Goal: Task Accomplishment & Management: Complete application form

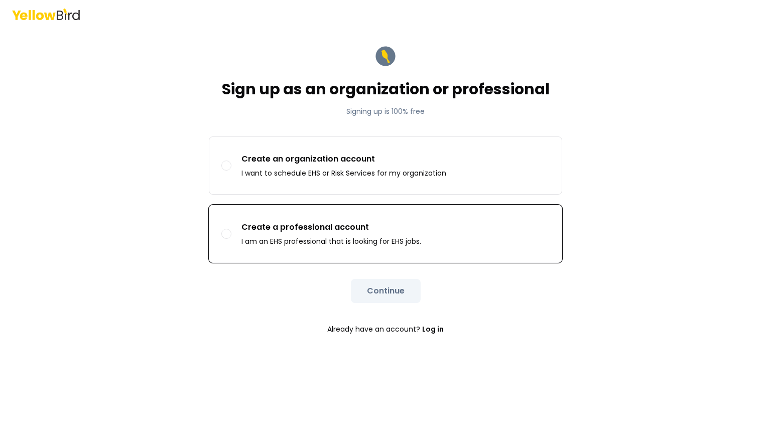
click at [230, 232] on button "Create a professional account I am an EHS professional that is looking for EHS …" at bounding box center [226, 234] width 10 height 10
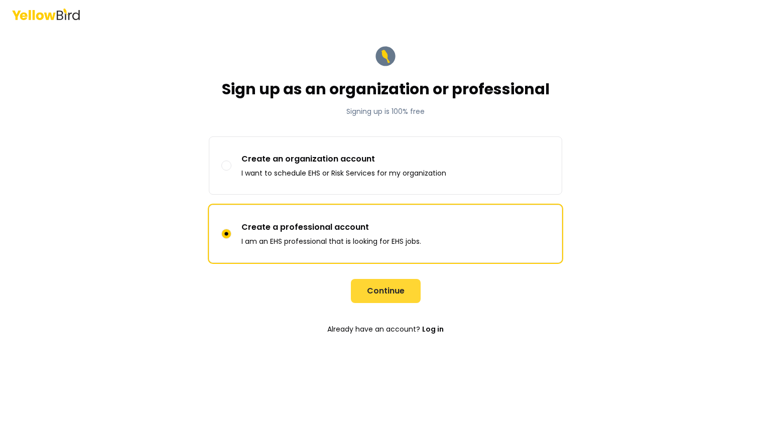
click at [398, 297] on button "Continue" at bounding box center [386, 291] width 70 height 24
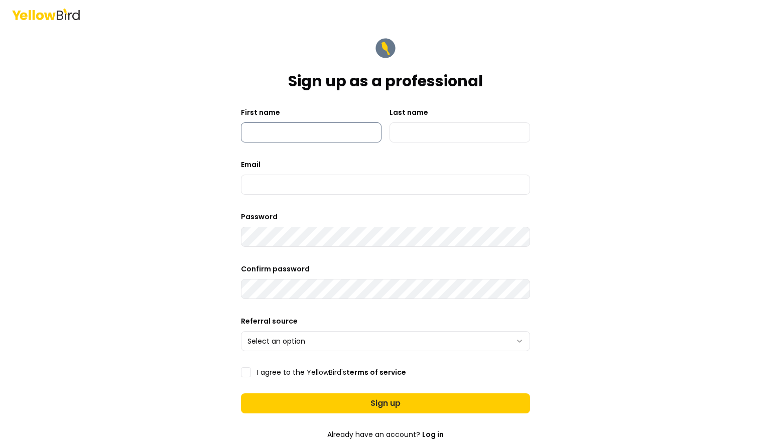
click at [303, 131] on input "First name" at bounding box center [311, 133] width 141 height 20
type input "*******"
type input "******"
type input "**********"
click at [311, 342] on html "**********" at bounding box center [385, 223] width 771 height 446
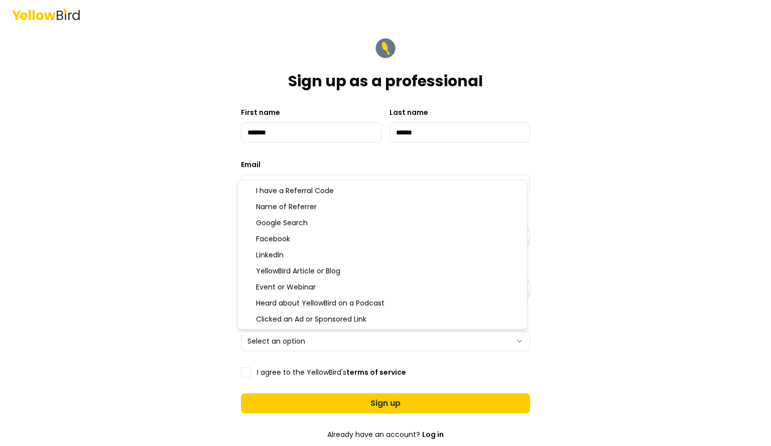
select select "********"
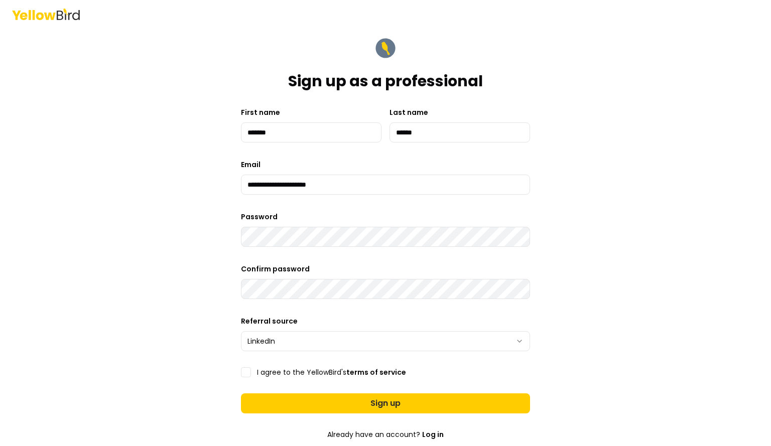
click at [244, 372] on button "I agree to the YellowBird's terms of service" at bounding box center [246, 373] width 10 height 10
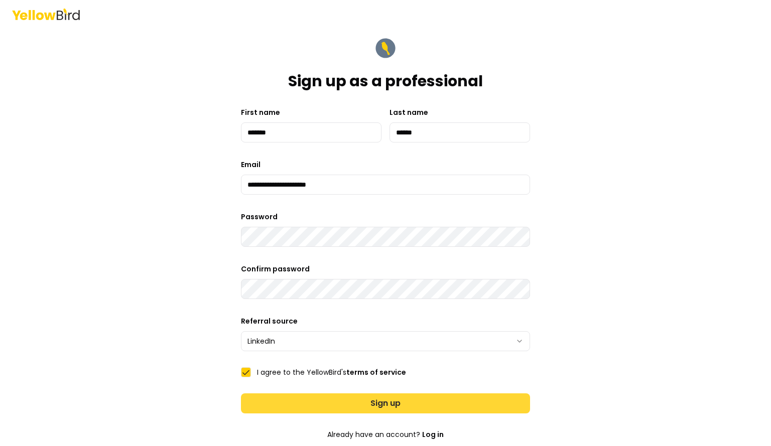
click at [258, 398] on button "Sign up" at bounding box center [385, 404] width 289 height 20
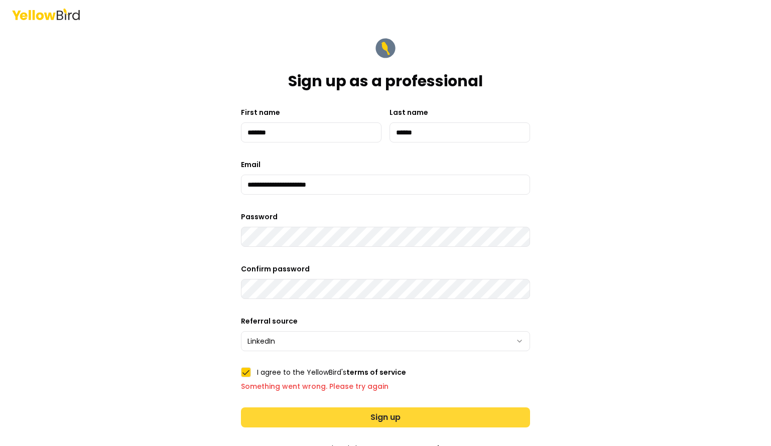
click at [332, 417] on button "Sign up" at bounding box center [385, 418] width 289 height 20
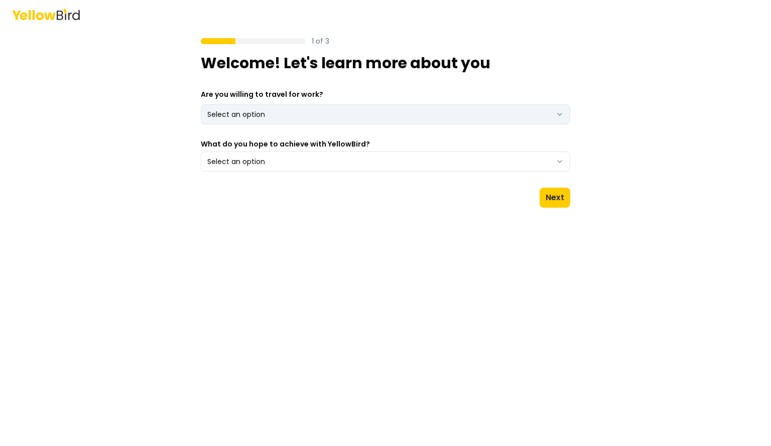
click at [556, 111] on html "1 of 3 Welcome! Let's learn more about you Are you willing to travel for work? …" at bounding box center [385, 223] width 771 height 446
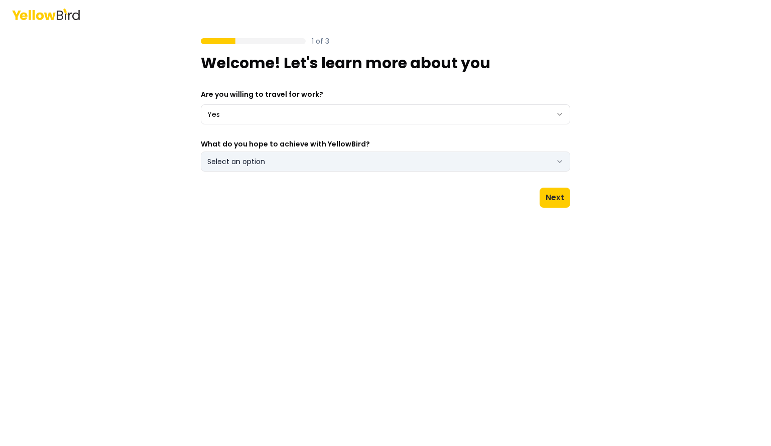
click at [550, 162] on button "Select an option" at bounding box center [386, 162] width 370 height 20
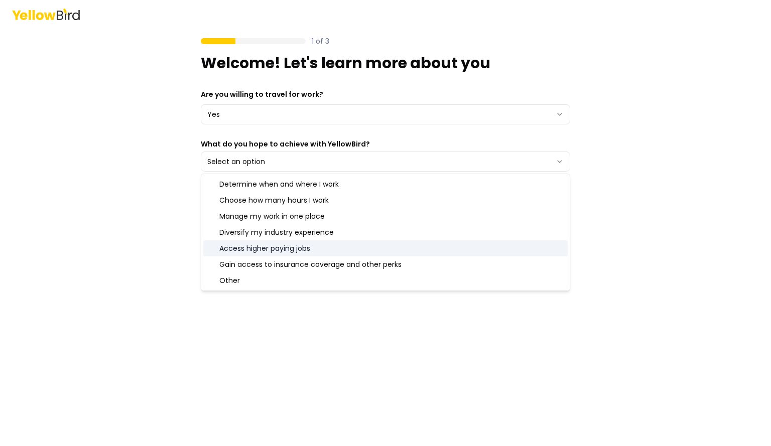
click at [244, 248] on div "Access higher paying jobs" at bounding box center [385, 248] width 365 height 16
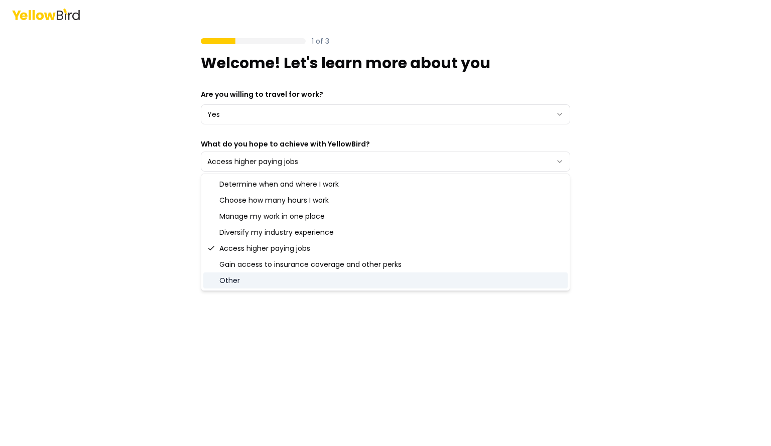
click at [263, 335] on main "1 of 3 Welcome! Let's learn more about you Are you willing to travel for work? …" at bounding box center [386, 237] width 386 height 418
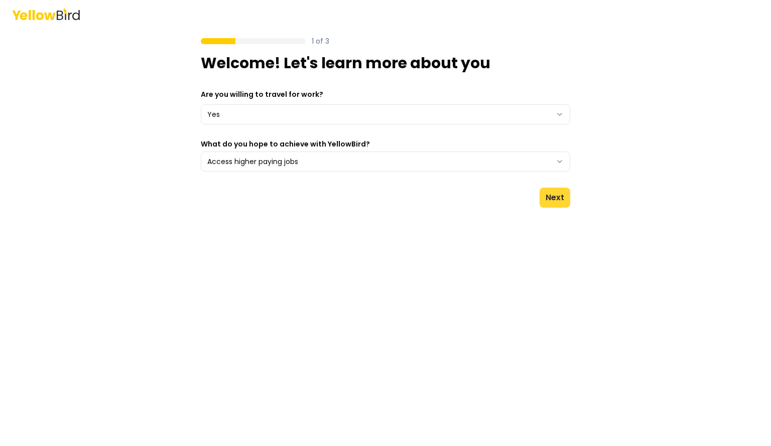
click at [545, 200] on button "Next" at bounding box center [555, 198] width 31 height 20
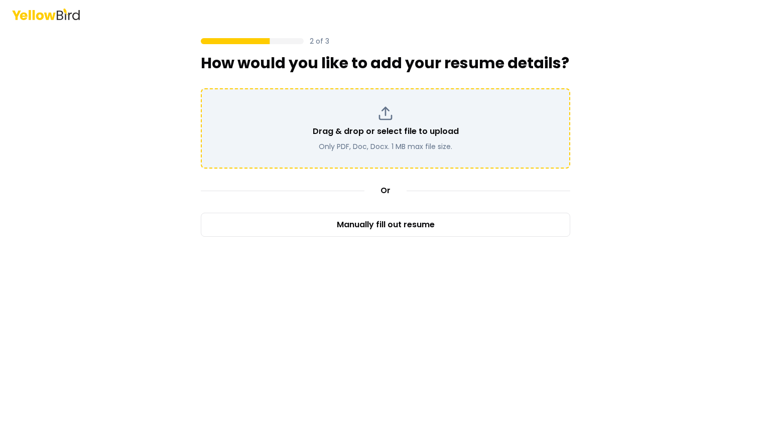
click at [393, 125] on div "Drag & drop or select file to upload Only PDF, Doc, Docx. 1 MB max file size." at bounding box center [385, 128] width 351 height 46
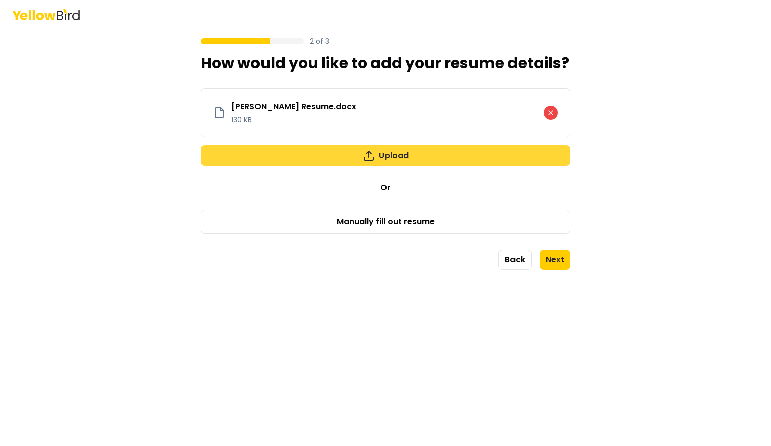
click at [415, 159] on button "Upload" at bounding box center [386, 156] width 370 height 20
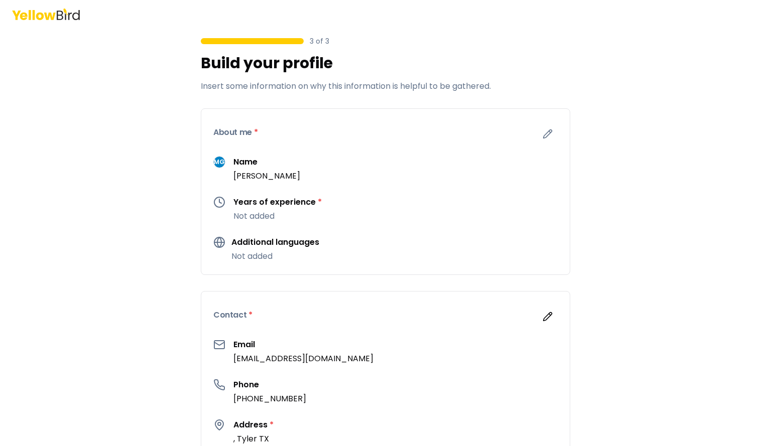
click at [255, 220] on p "Not added" at bounding box center [277, 216] width 88 height 12
click at [544, 135] on icon "button" at bounding box center [548, 134] width 9 height 9
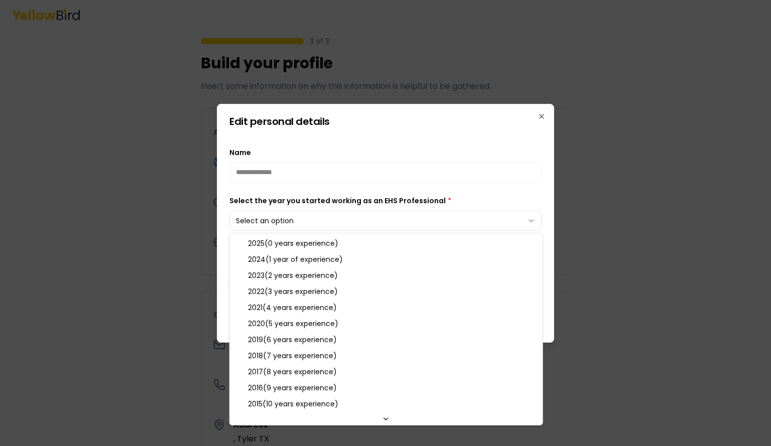
click at [519, 222] on body "**********" at bounding box center [385, 223] width 771 height 446
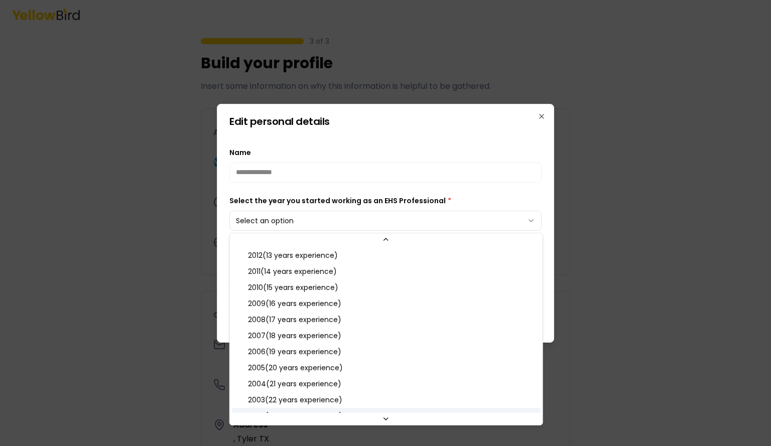
scroll to position [241, 0]
click at [385, 241] on icon at bounding box center [386, 239] width 8 height 8
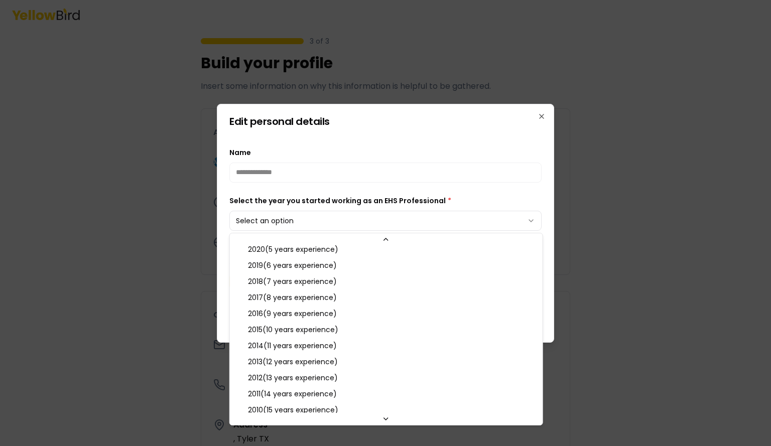
scroll to position [87, 0]
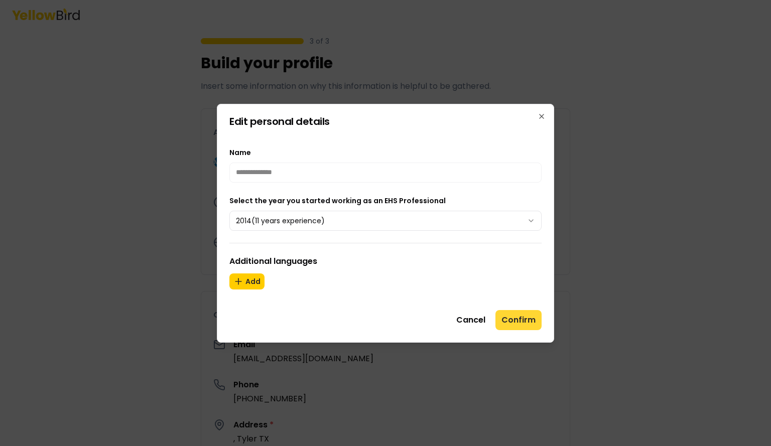
click at [530, 319] on button "Confirm" at bounding box center [519, 320] width 46 height 20
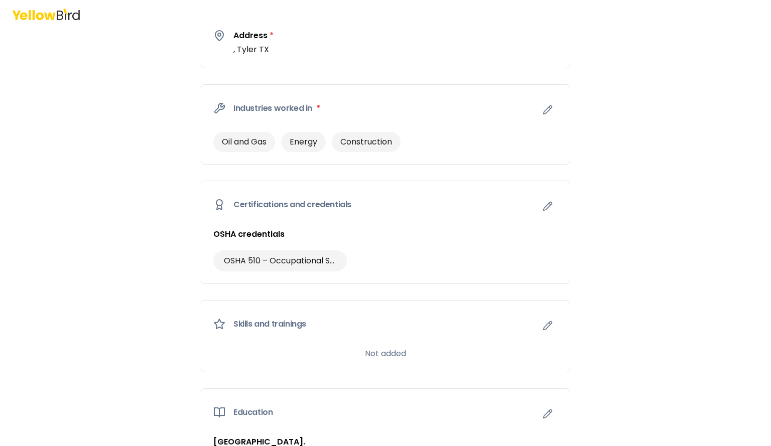
scroll to position [394, 0]
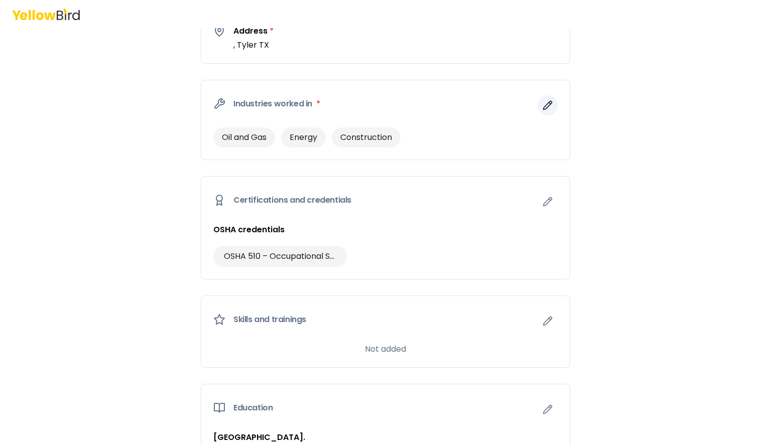
click at [544, 108] on icon "button" at bounding box center [548, 105] width 9 height 9
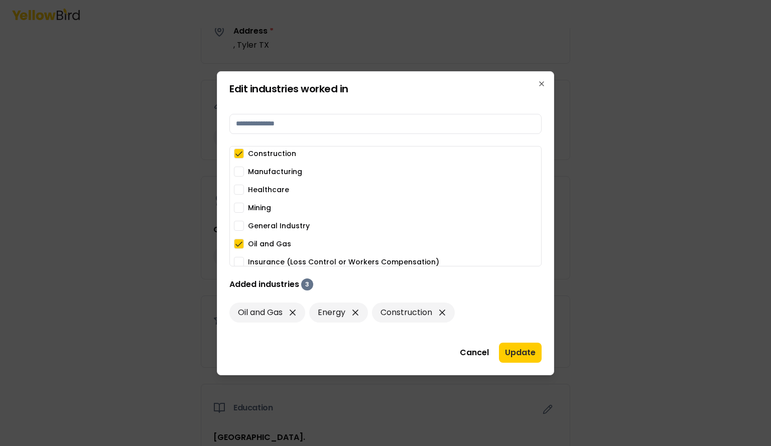
scroll to position [0, 0]
click at [240, 173] on button "Manufacturing" at bounding box center [239, 174] width 10 height 10
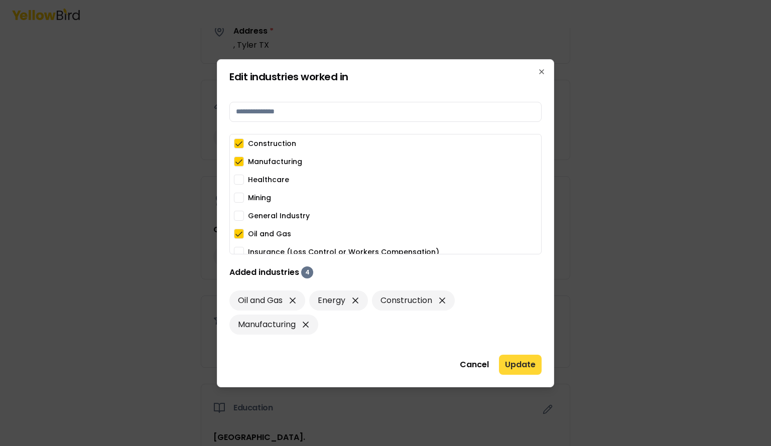
click at [518, 364] on button "Update" at bounding box center [520, 365] width 43 height 20
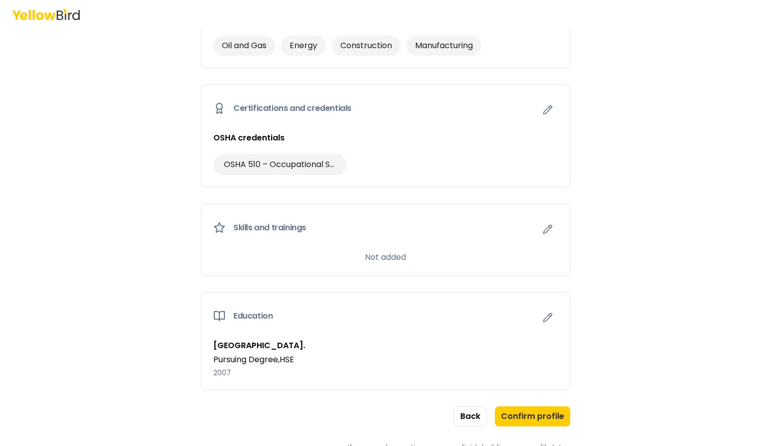
scroll to position [490, 0]
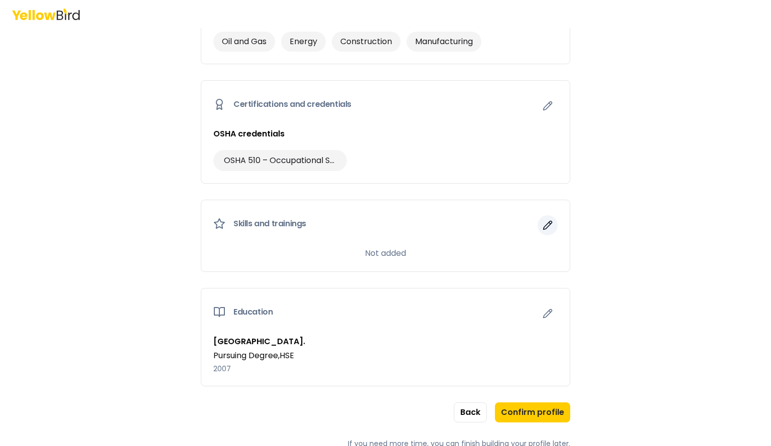
click at [543, 221] on icon "button" at bounding box center [548, 225] width 10 height 10
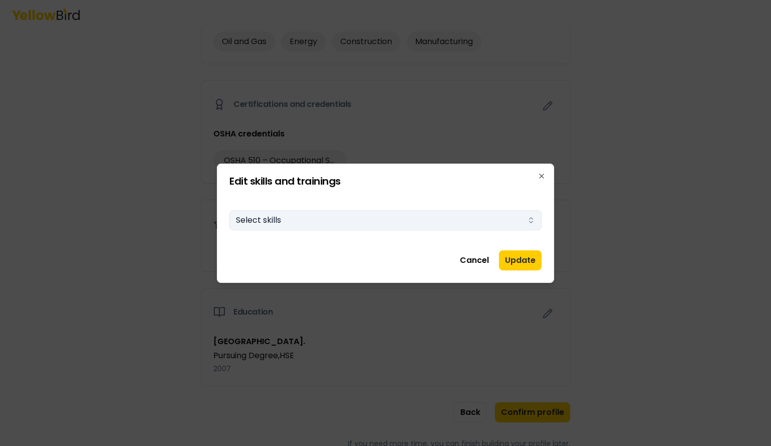
click at [255, 221] on button "Select skills" at bounding box center [385, 220] width 312 height 20
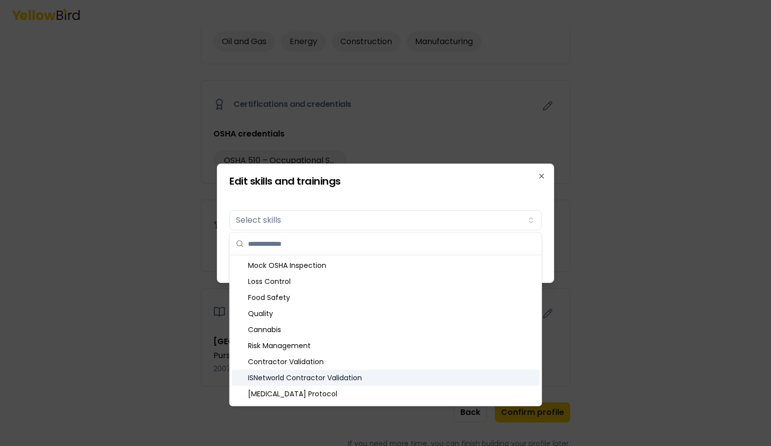
click at [366, 377] on div "ISNetworld Contractor Validation" at bounding box center [386, 378] width 308 height 16
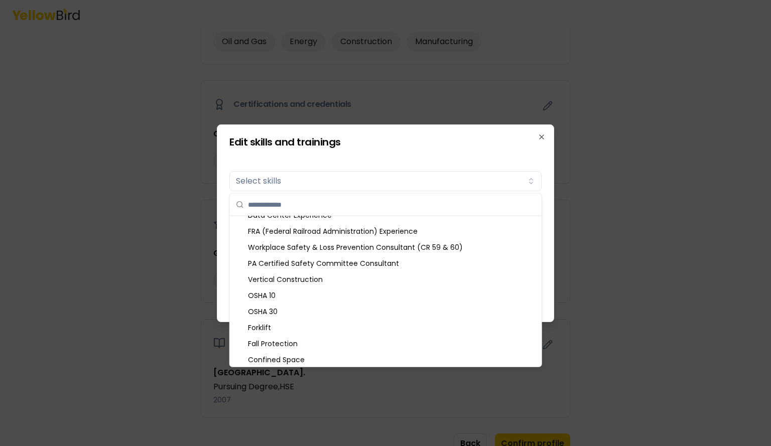
scroll to position [186, 0]
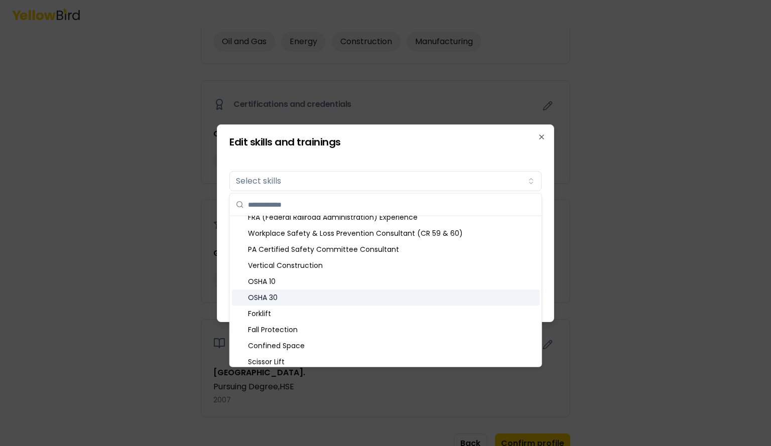
click at [272, 297] on div "OSHA 30" at bounding box center [386, 298] width 308 height 16
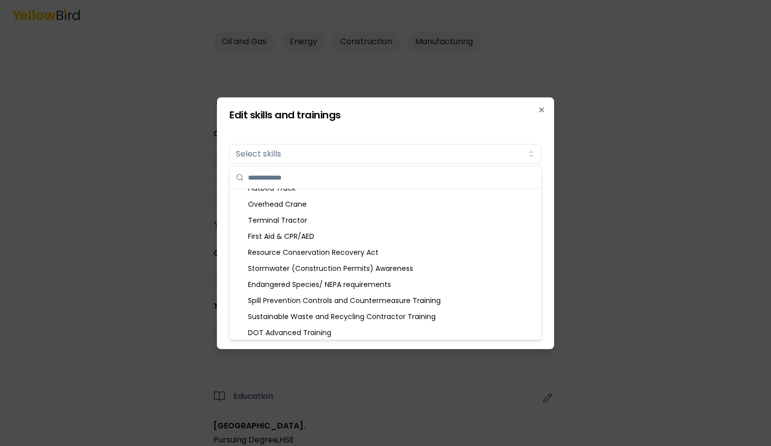
scroll to position [416, 0]
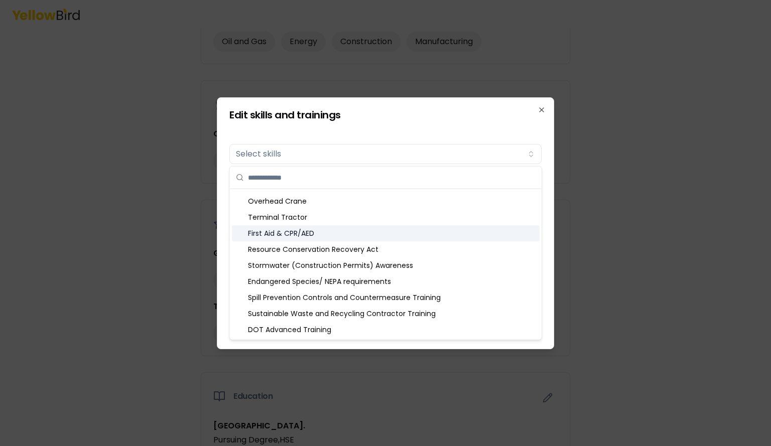
click at [256, 233] on div "First Aid & CPR/AED" at bounding box center [386, 233] width 308 height 16
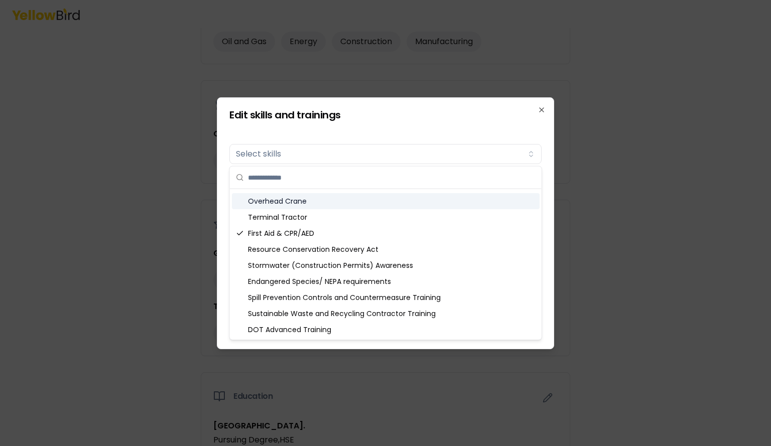
click at [329, 206] on div "Overhead Crane" at bounding box center [386, 201] width 308 height 16
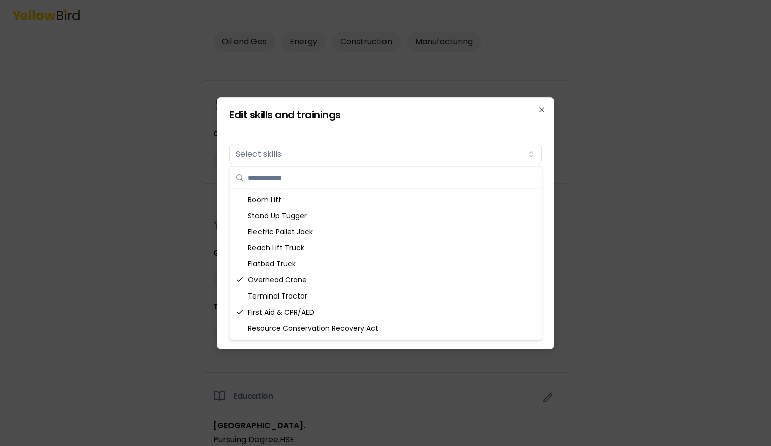
scroll to position [332, 0]
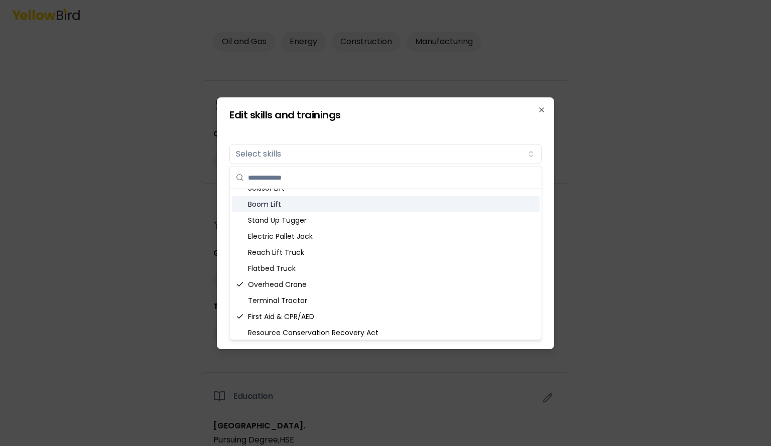
click at [282, 204] on div "Boom Lift" at bounding box center [386, 204] width 308 height 16
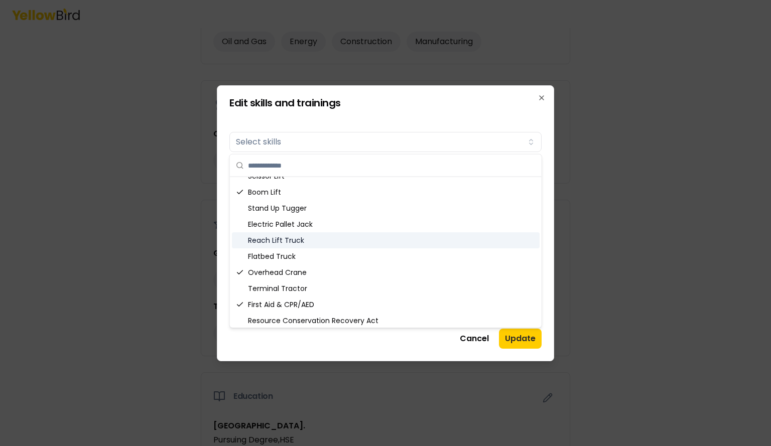
click at [299, 239] on div "Reach Lift Truck" at bounding box center [386, 240] width 308 height 16
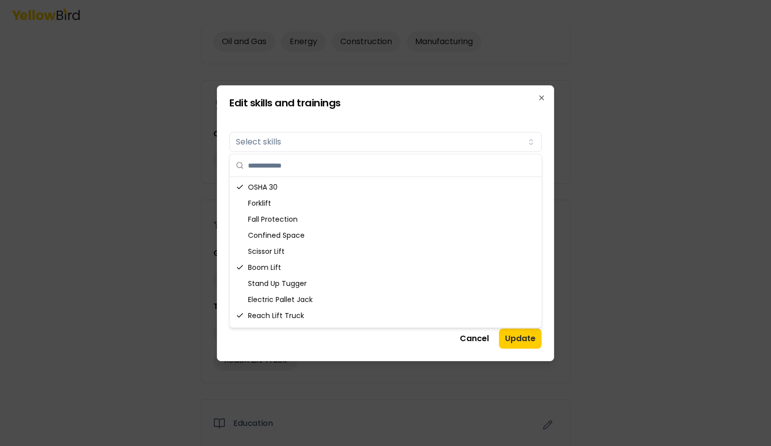
scroll to position [254, 0]
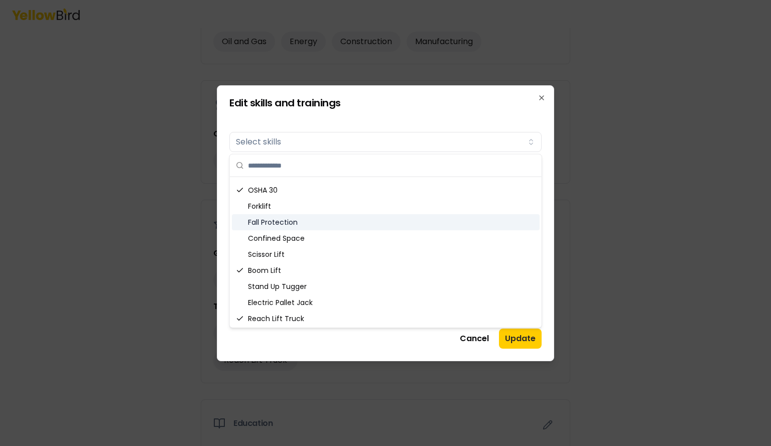
click at [301, 223] on div "Fall Protection" at bounding box center [386, 222] width 308 height 16
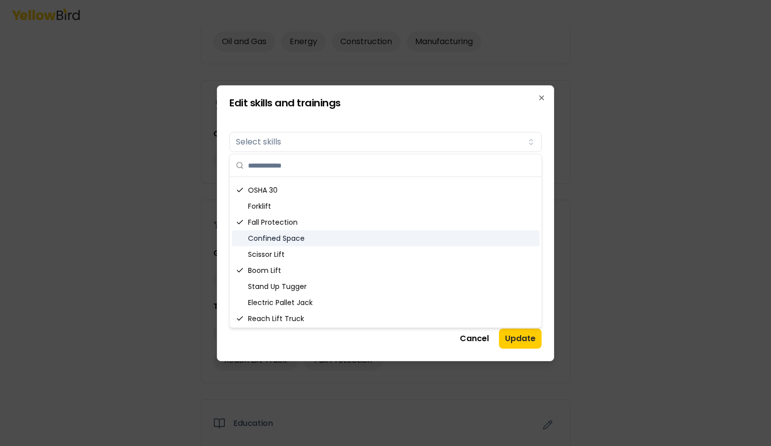
click at [298, 236] on div "Confined Space" at bounding box center [386, 238] width 308 height 16
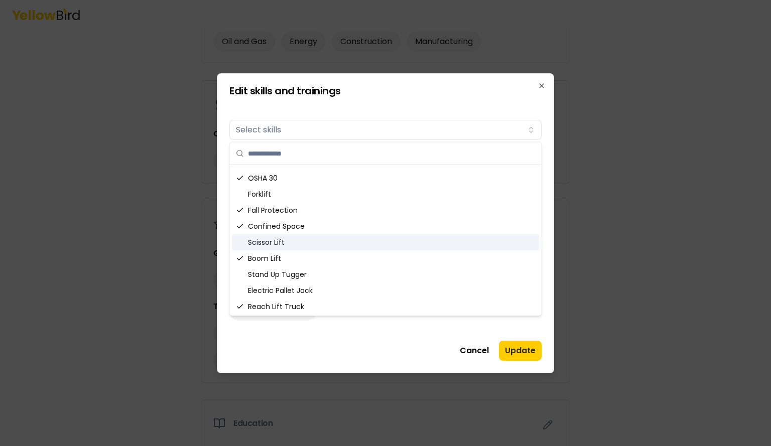
click at [287, 238] on div "Scissor Lift" at bounding box center [386, 242] width 308 height 16
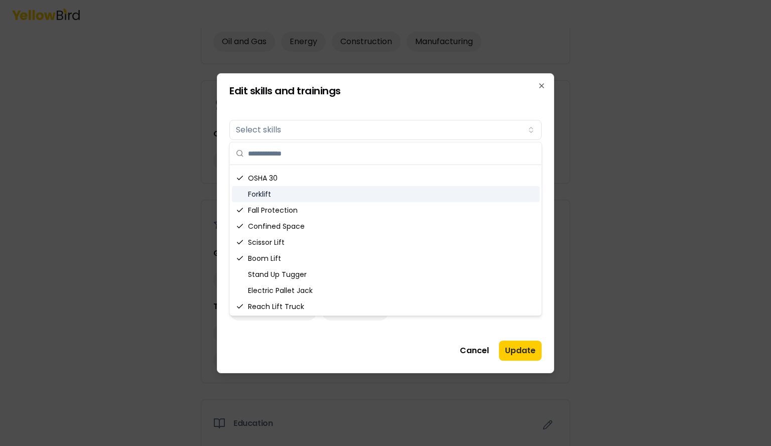
click at [314, 192] on div "Forklift" at bounding box center [386, 194] width 308 height 16
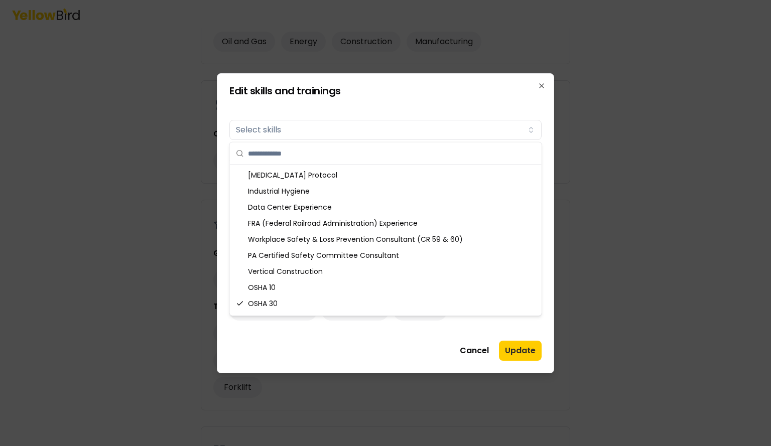
scroll to position [121, 0]
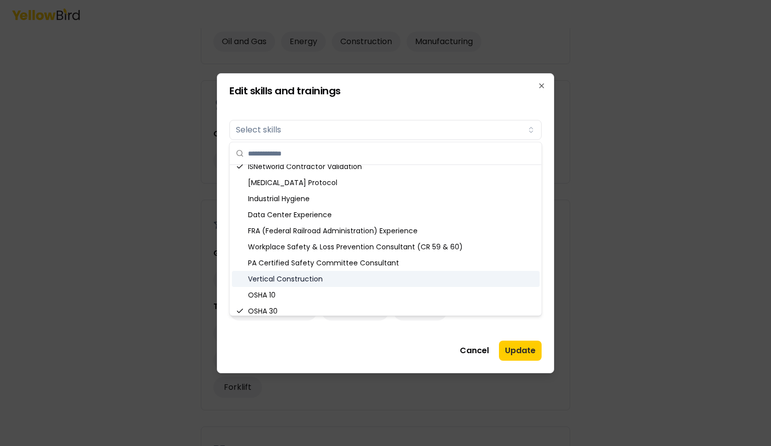
click at [304, 276] on div "Vertical Construction" at bounding box center [386, 279] width 308 height 16
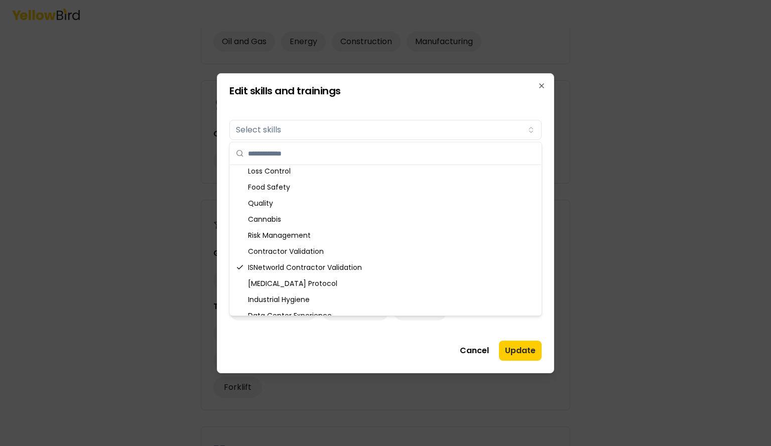
scroll to position [23, 0]
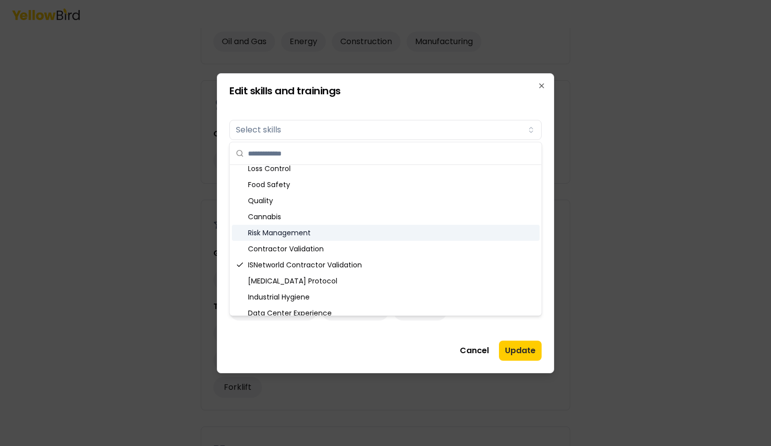
click at [308, 227] on div "Risk Management" at bounding box center [386, 233] width 308 height 16
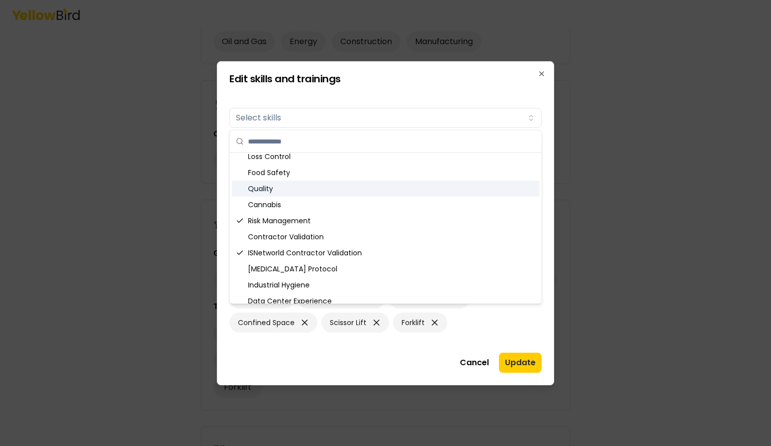
scroll to position [0, 0]
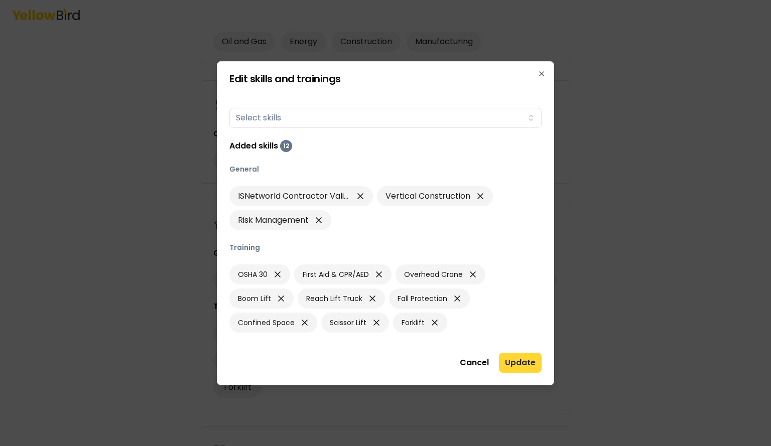
click at [516, 360] on button "Update" at bounding box center [520, 363] width 43 height 20
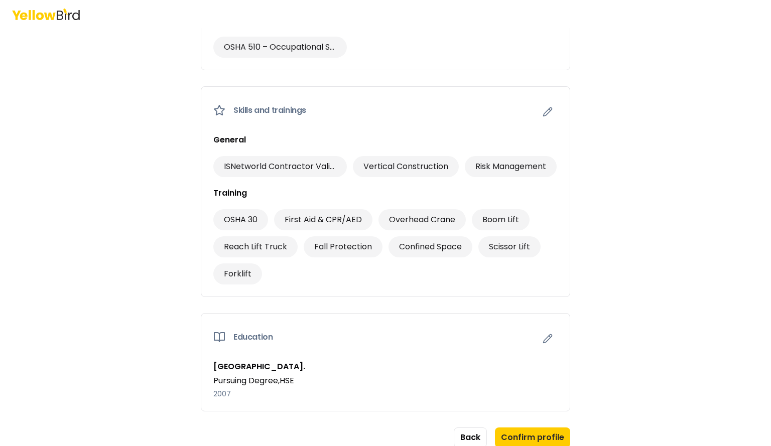
scroll to position [627, 0]
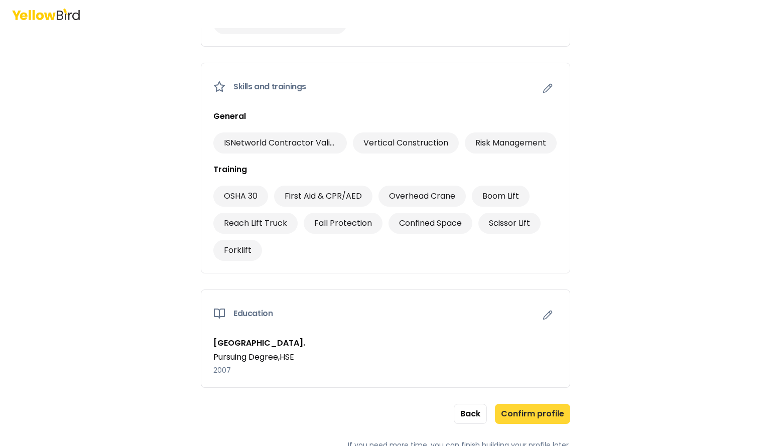
click at [530, 412] on button "Confirm profile" at bounding box center [532, 414] width 75 height 20
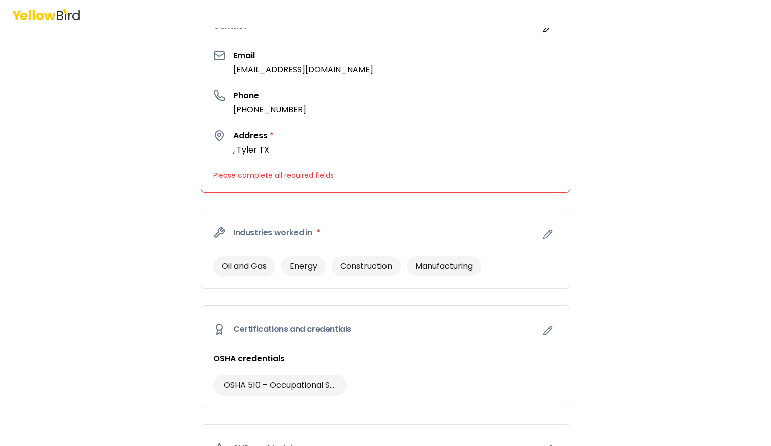
scroll to position [279, 0]
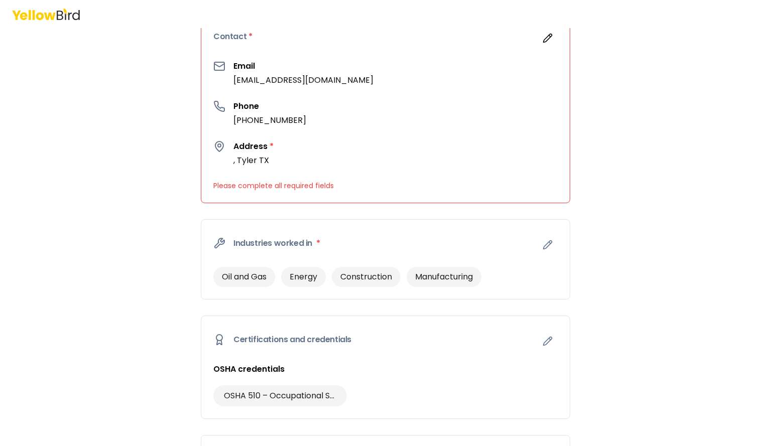
click at [312, 189] on p "Please complete all required fields" at bounding box center [385, 186] width 344 height 10
click at [270, 145] on span "*" at bounding box center [272, 147] width 4 height 12
click at [250, 152] on div "Address * , [GEOGRAPHIC_DATA]" at bounding box center [253, 154] width 40 height 26
click at [243, 157] on p ", Tyler TX" at bounding box center [253, 161] width 40 height 12
click at [546, 42] on icon "button" at bounding box center [548, 38] width 10 height 10
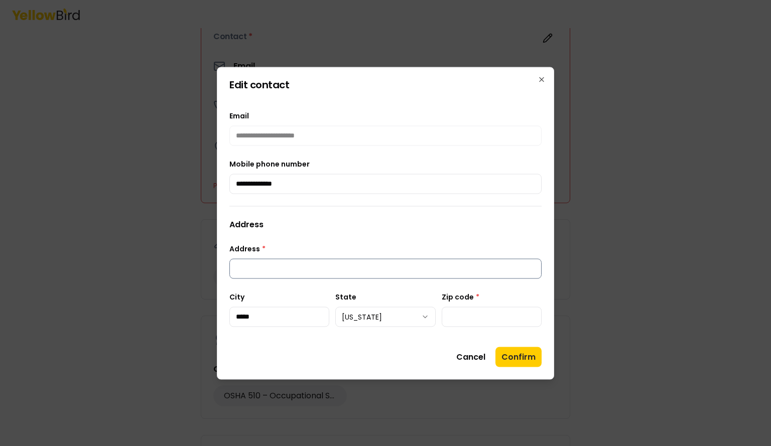
click at [300, 272] on input "Address *" at bounding box center [385, 269] width 312 height 20
type input "**********"
click at [454, 323] on input "Zip code *" at bounding box center [492, 317] width 100 height 20
type input "*****"
click at [500, 322] on input "*****" at bounding box center [492, 317] width 100 height 20
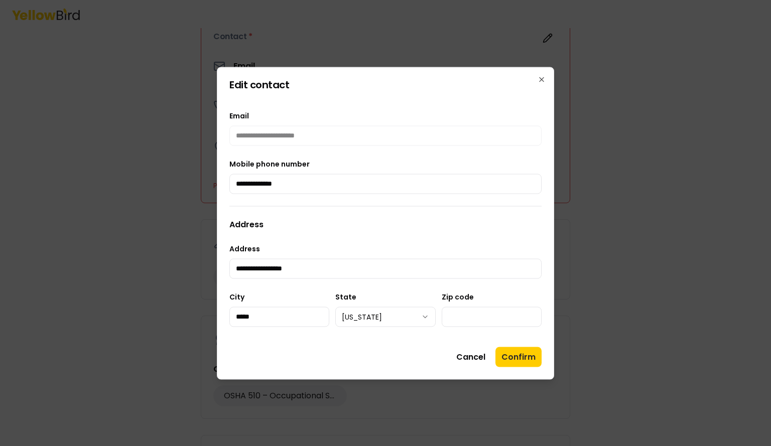
type input "*****"
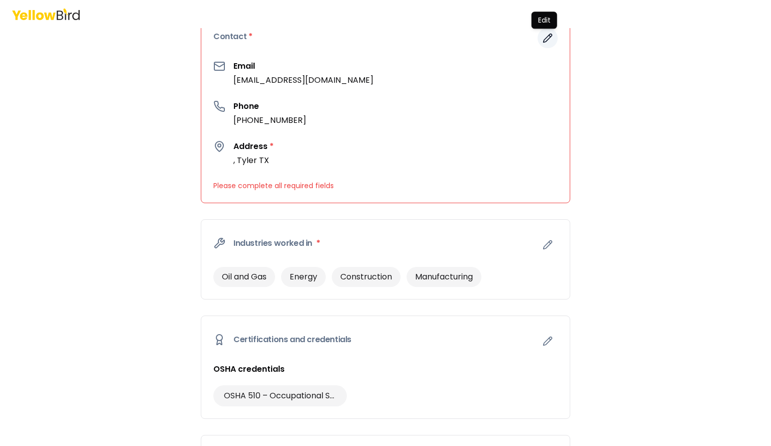
click at [547, 44] on button "button" at bounding box center [548, 38] width 20 height 20
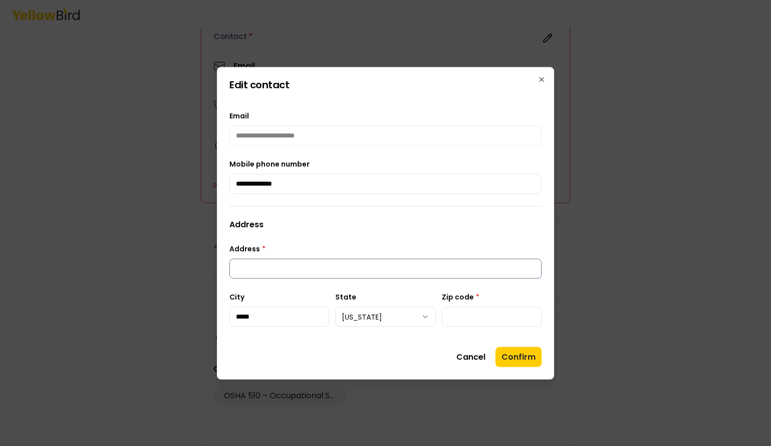
click at [355, 262] on input "Address *" at bounding box center [385, 269] width 312 height 20
type input "**********"
click at [461, 319] on input "Zip code *" at bounding box center [492, 317] width 100 height 20
type input "*****"
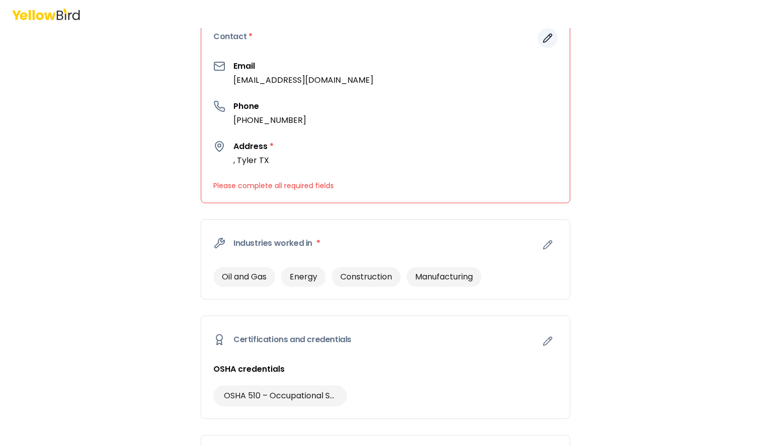
click at [543, 36] on icon "button" at bounding box center [548, 38] width 10 height 10
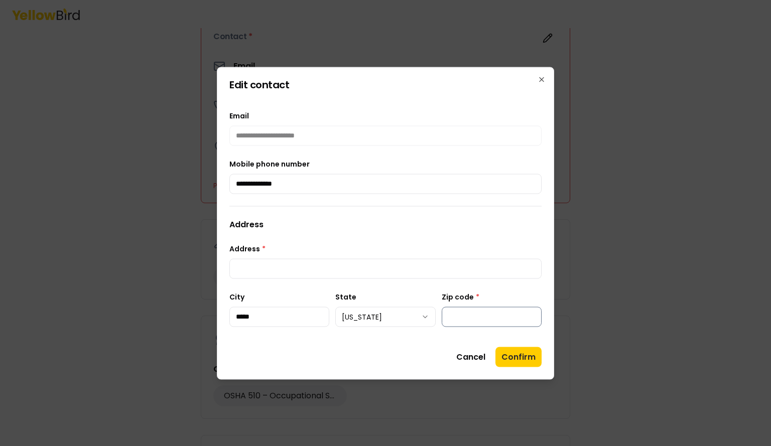
click at [452, 319] on input "Zip code *" at bounding box center [492, 317] width 100 height 20
click at [471, 312] on input "*****" at bounding box center [492, 317] width 100 height 20
type input "*****"
click at [299, 266] on input "Address *" at bounding box center [385, 269] width 312 height 20
type input "**********"
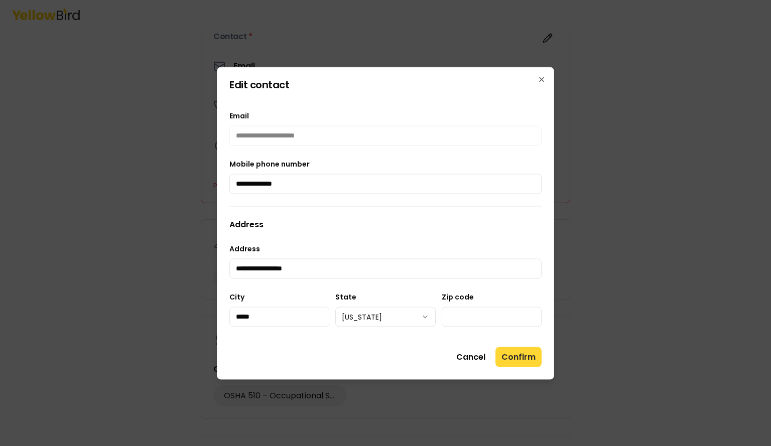
click at [513, 356] on button "Confirm" at bounding box center [519, 357] width 46 height 20
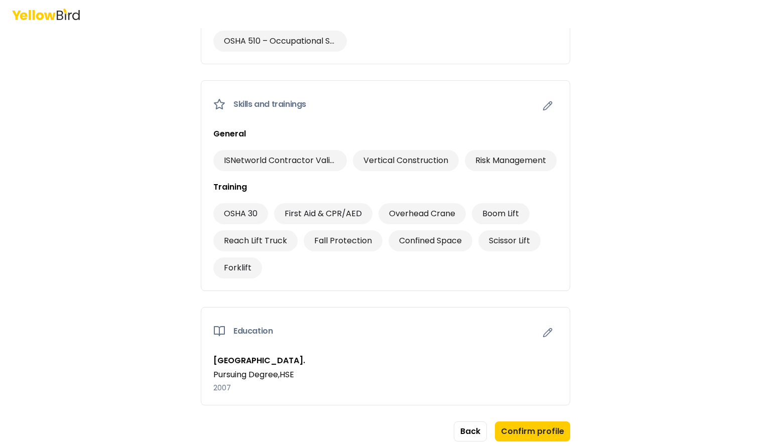
scroll to position [627, 0]
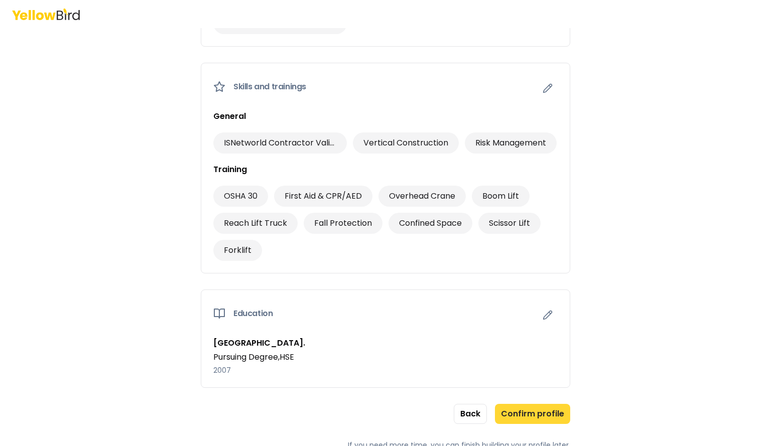
click at [520, 413] on button "Confirm profile" at bounding box center [532, 414] width 75 height 20
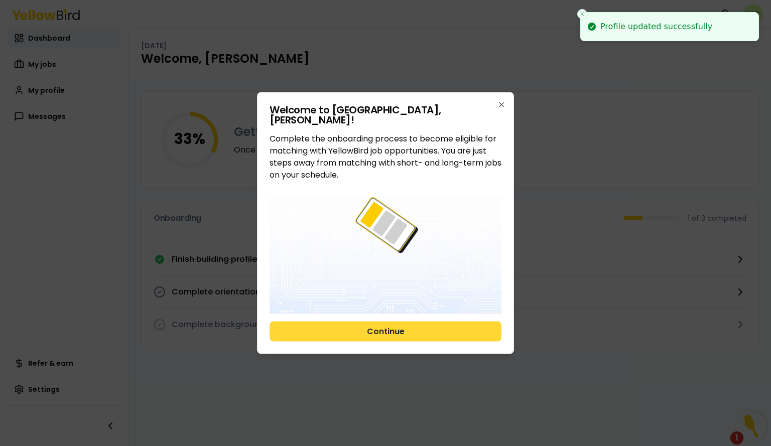
click at [415, 339] on button "Continue" at bounding box center [386, 332] width 232 height 20
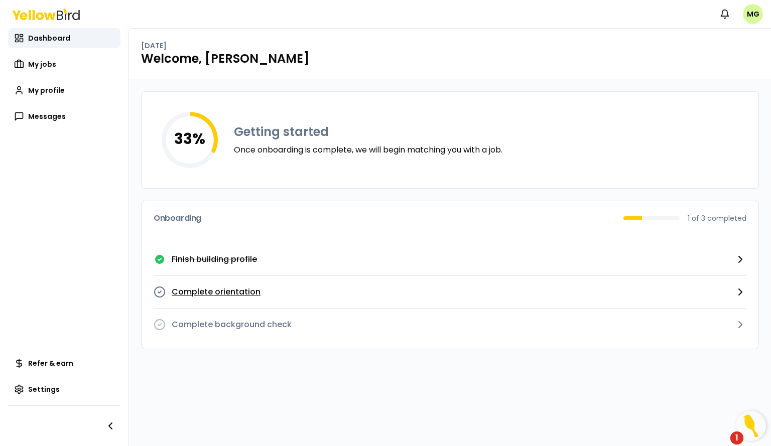
click at [232, 291] on p "Complete orientation" at bounding box center [216, 292] width 89 height 12
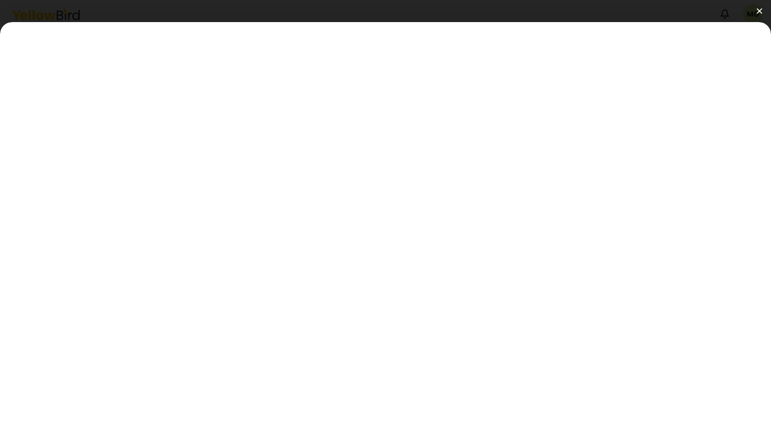
click at [311, 22] on button at bounding box center [385, 11] width 771 height 22
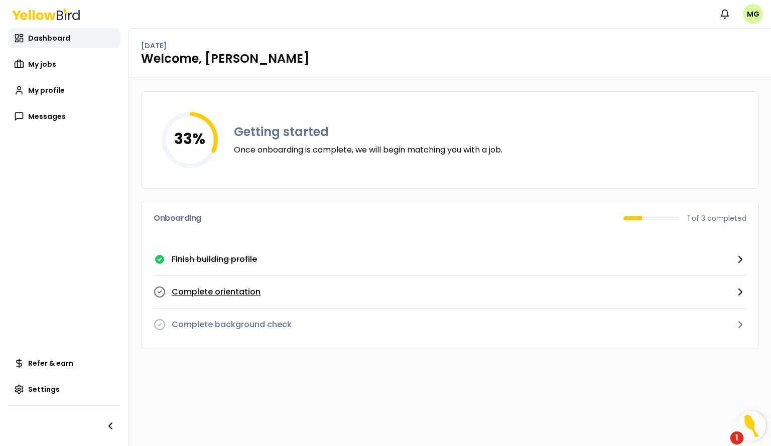
click at [243, 293] on p "Complete orientation" at bounding box center [216, 292] width 89 height 12
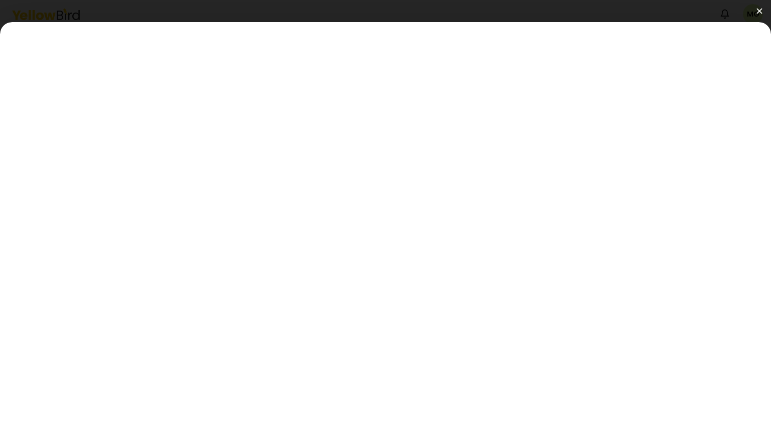
click at [760, 12] on img at bounding box center [760, 11] width 6 height 6
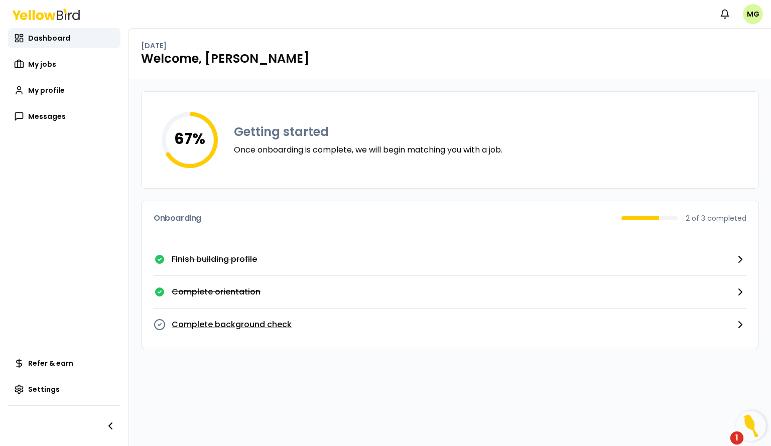
click at [281, 327] on p "Complete background check" at bounding box center [232, 325] width 120 height 12
click at [65, 93] on link "My profile" at bounding box center [64, 90] width 112 height 20
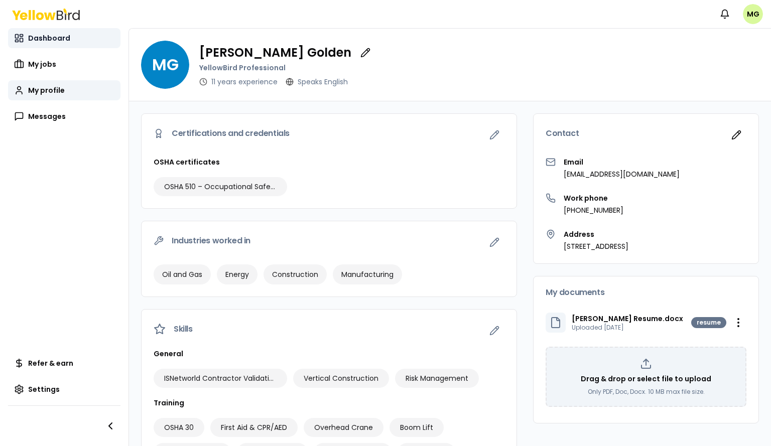
click at [60, 43] on span "Dashboard" at bounding box center [49, 38] width 42 height 10
